Goal: Check status

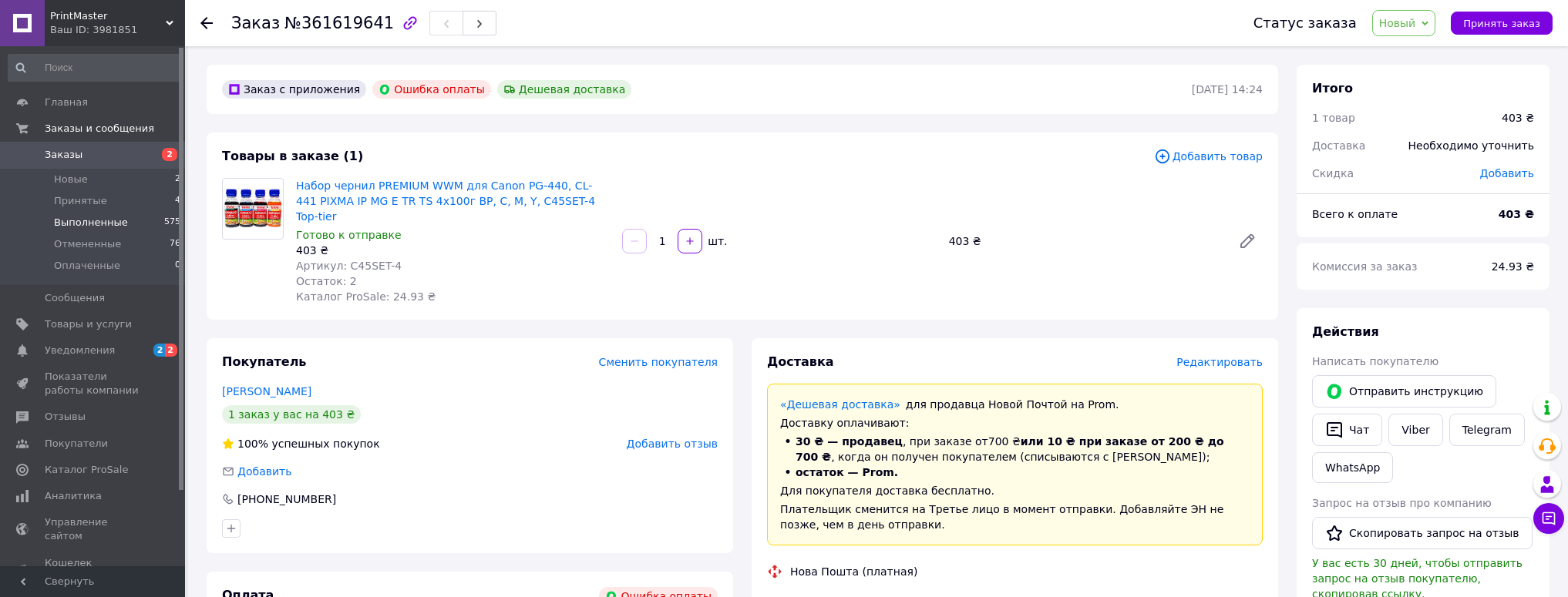
scroll to position [107, 0]
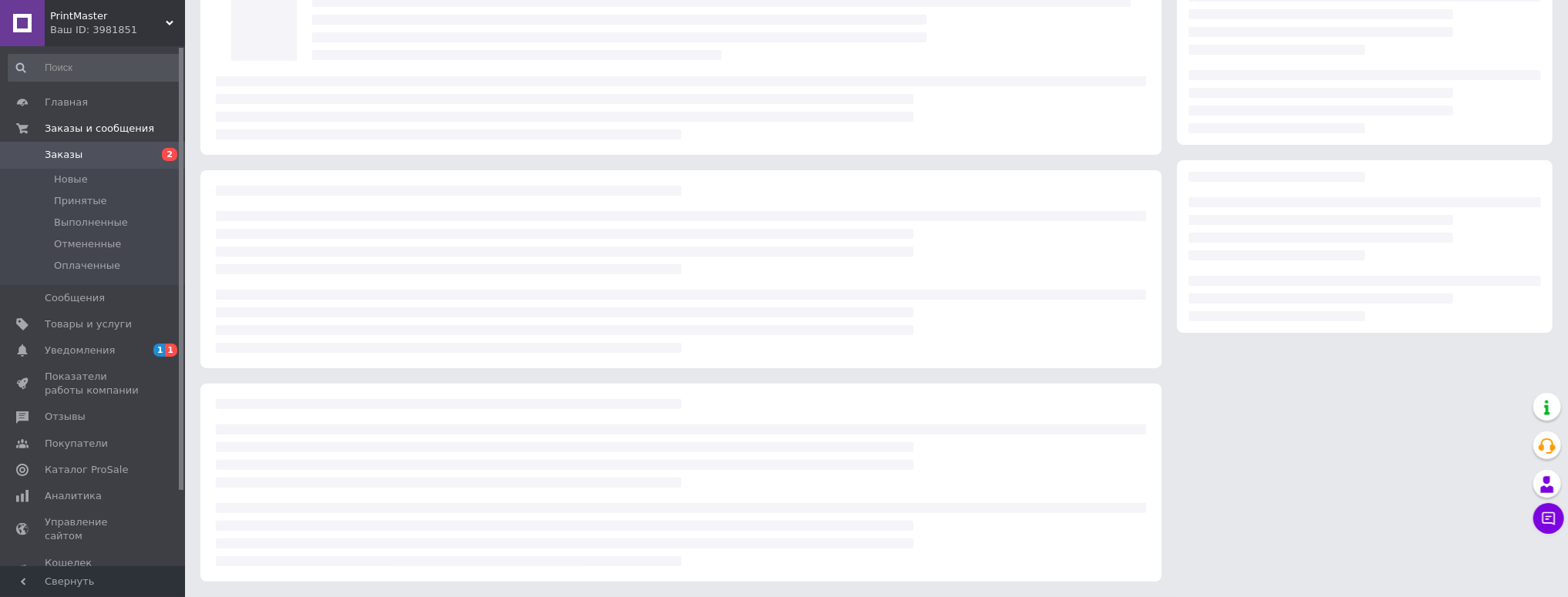
scroll to position [107, 0]
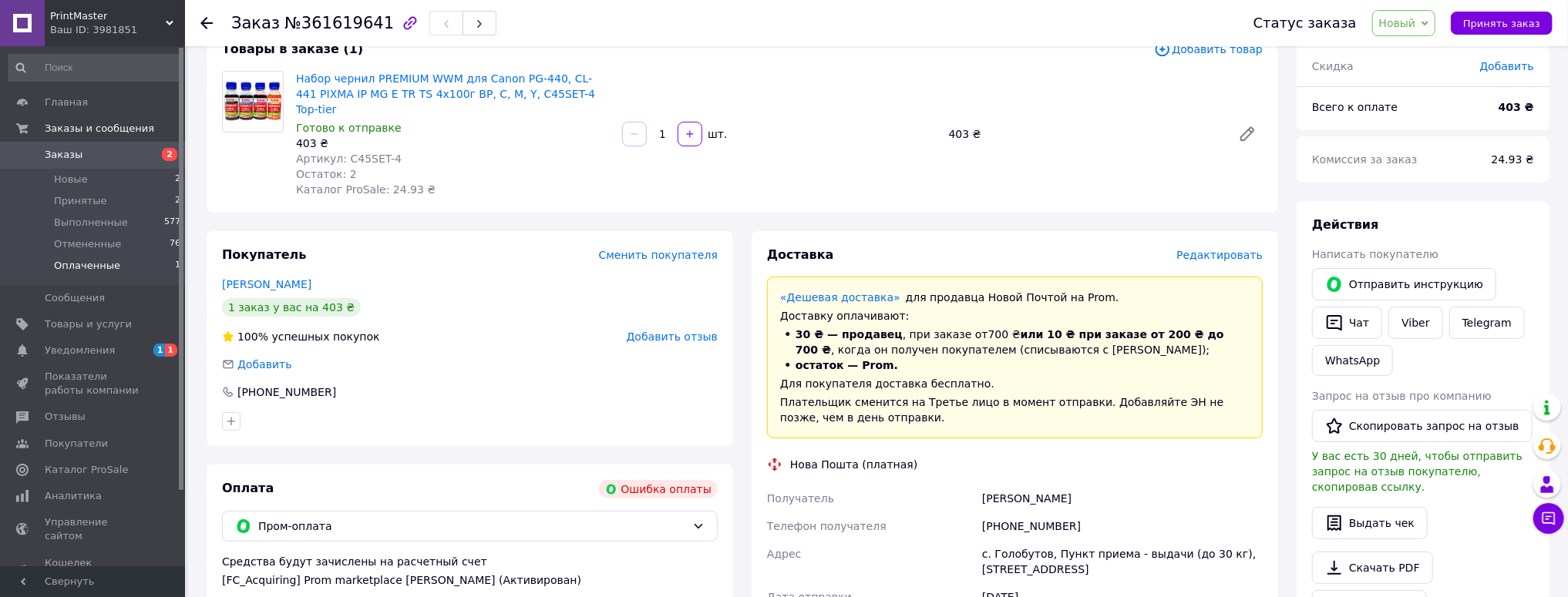
drag, startPoint x: 87, startPoint y: 262, endPoint x: 127, endPoint y: 264, distance: 40.0
click at [87, 262] on span "Оплаченные" at bounding box center [87, 266] width 66 height 14
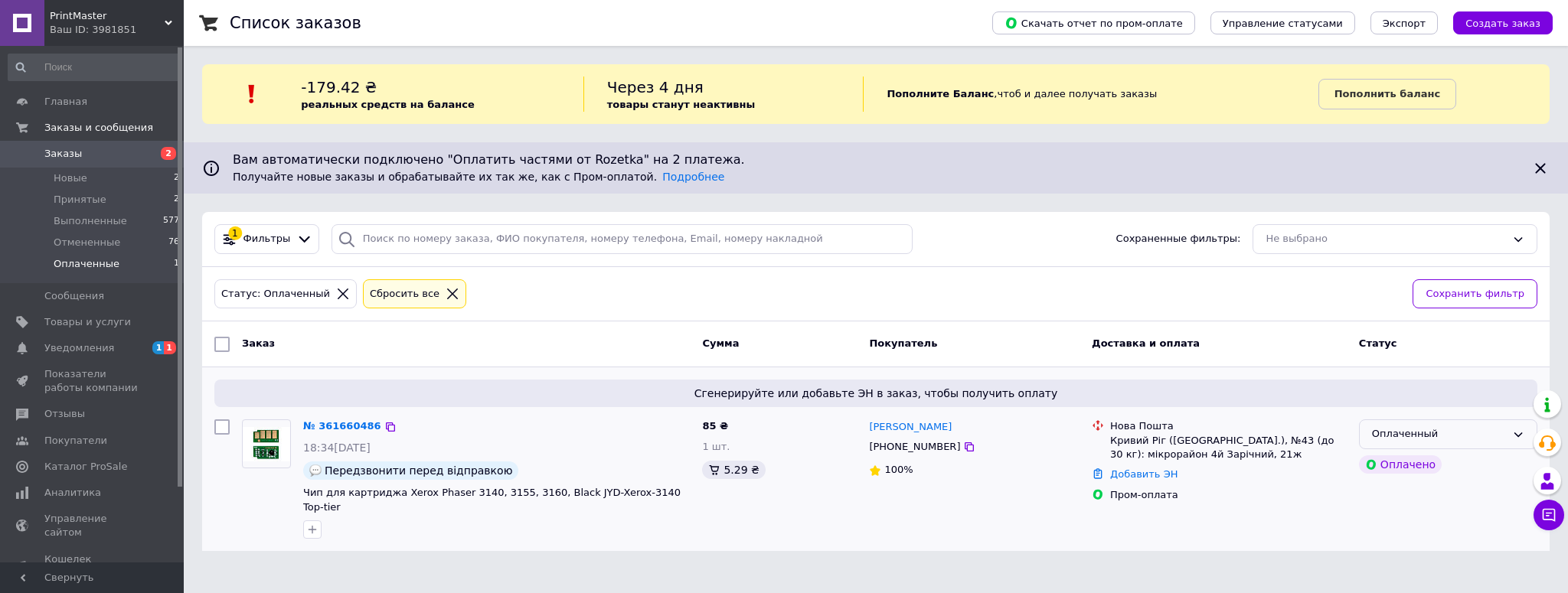
click at [1429, 439] on div "Оплаченный" at bounding box center [1438, 434] width 133 height 16
click at [1414, 464] on li "Принят" at bounding box center [1447, 466] width 177 height 28
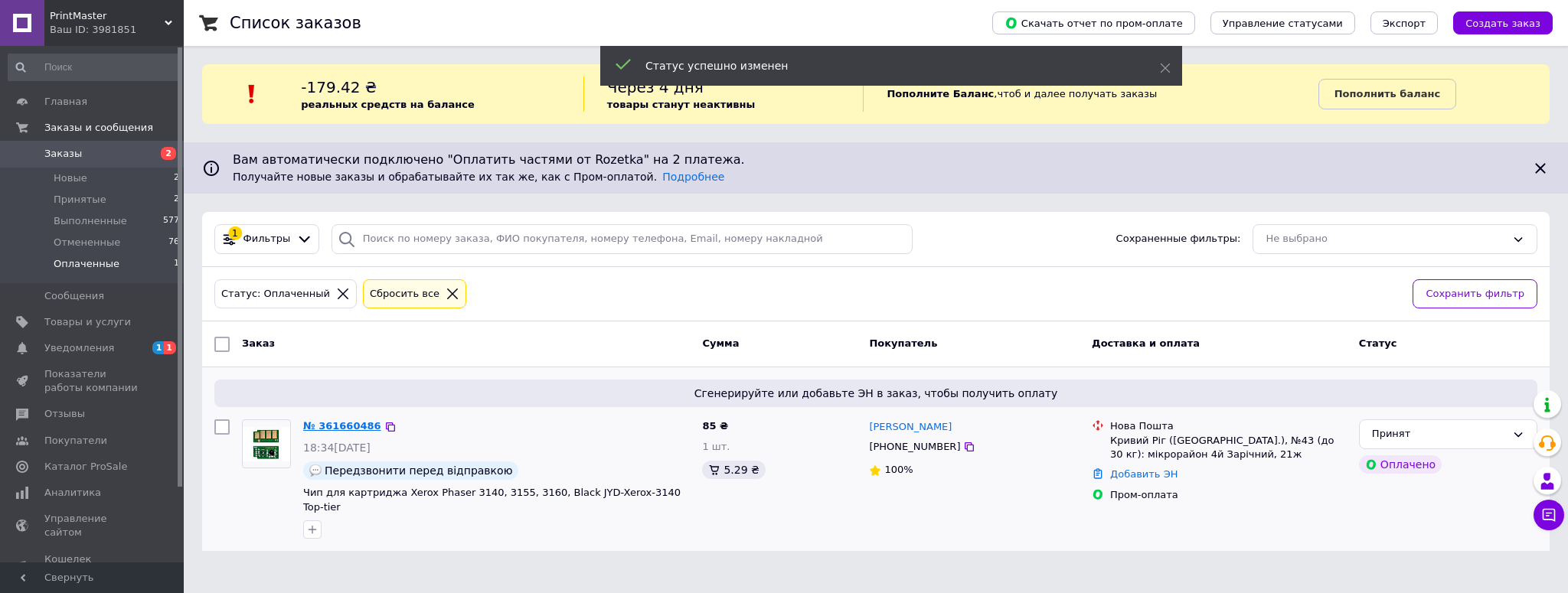
click at [342, 424] on link "№ 361660486" at bounding box center [341, 426] width 78 height 12
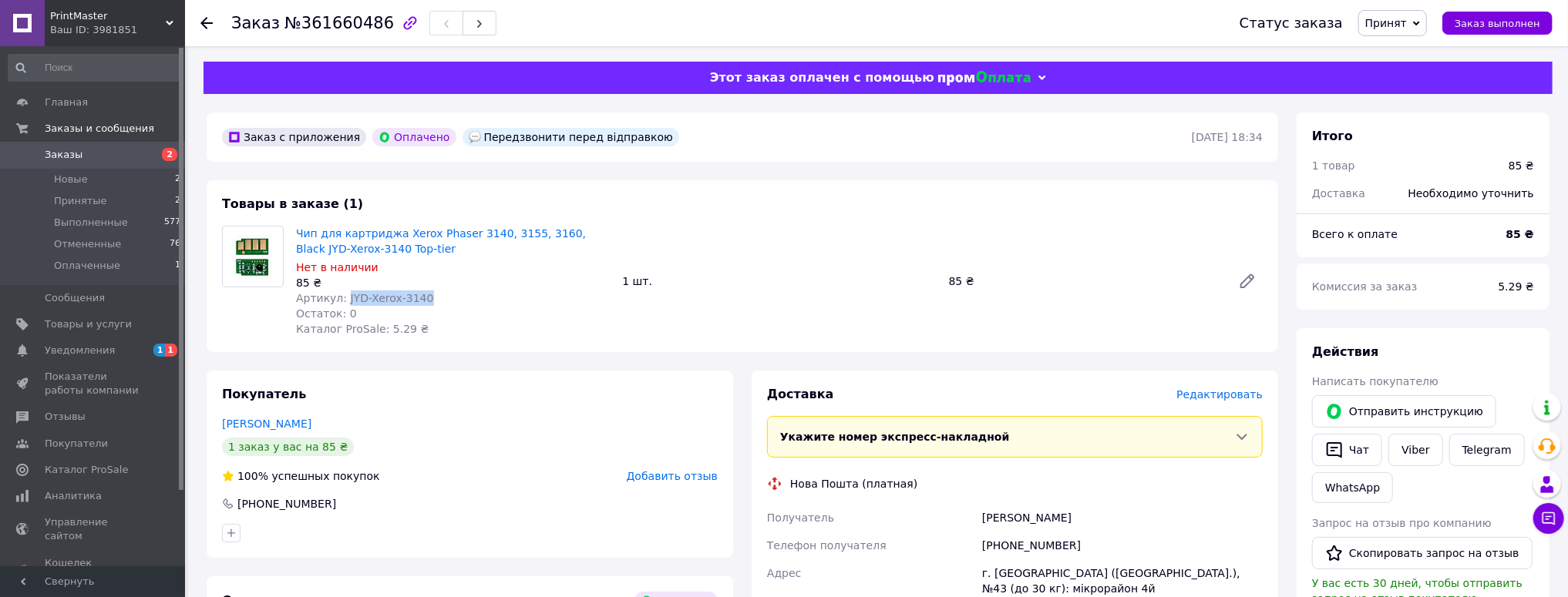
drag, startPoint x: 427, startPoint y: 296, endPoint x: 342, endPoint y: 300, distance: 85.1
click at [342, 300] on div "Артикул: JYD-Xerox-3140" at bounding box center [453, 298] width 314 height 16
copy span "JYD-Xerox-3140"
